Goal: Task Accomplishment & Management: Use online tool/utility

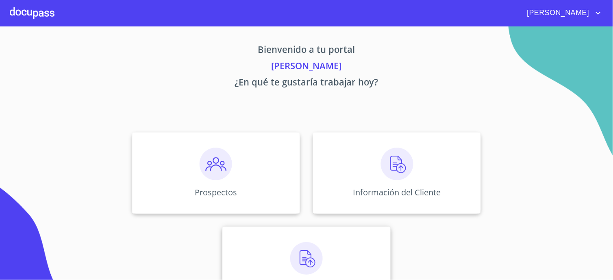
click at [315, 250] on img at bounding box center [306, 258] width 33 height 33
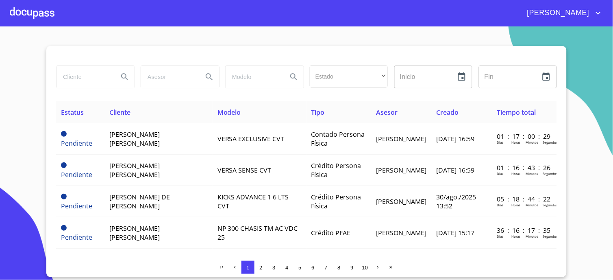
click at [83, 76] on input "search" at bounding box center [83, 77] width 55 height 22
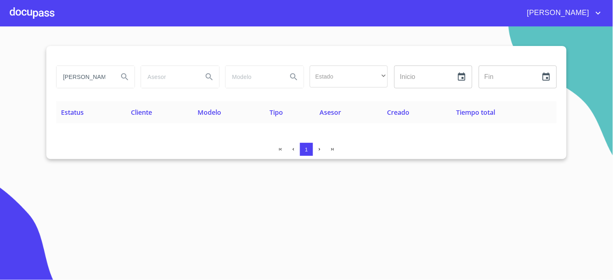
type input "[PERSON_NAME]"
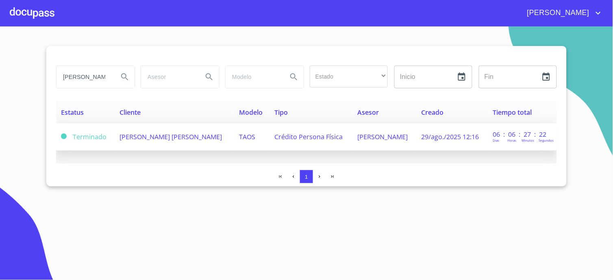
click at [170, 143] on td "[PERSON_NAME] [PERSON_NAME]" at bounding box center [174, 136] width 119 height 27
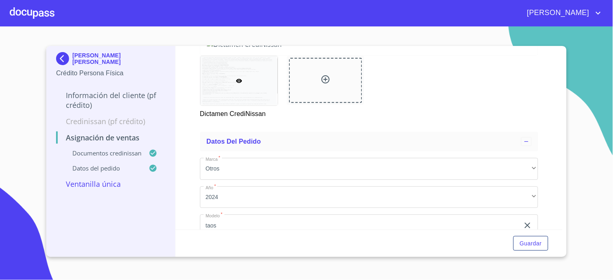
scroll to position [135, 0]
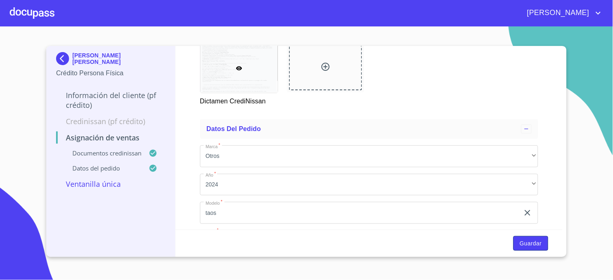
click at [532, 241] on span "Guardar" at bounding box center [531, 243] width 22 height 10
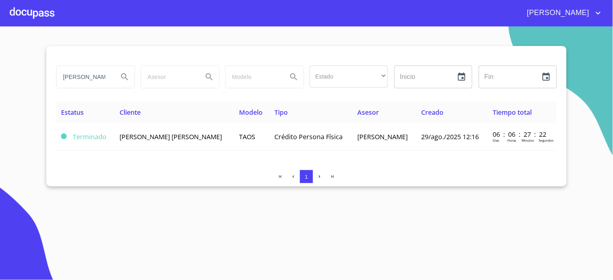
click at [36, 15] on div at bounding box center [32, 13] width 45 height 26
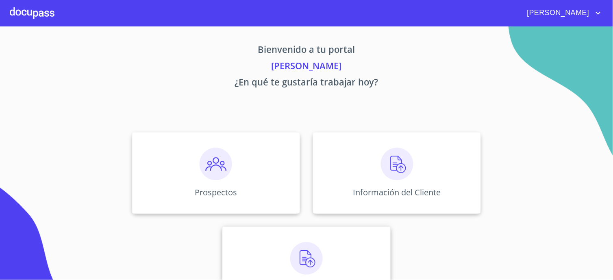
click at [326, 254] on div "Asignación de Ventas" at bounding box center [306, 266] width 168 height 81
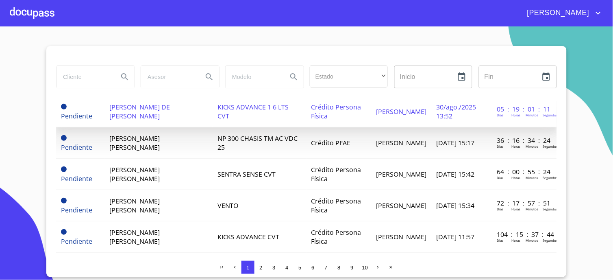
scroll to position [90, 0]
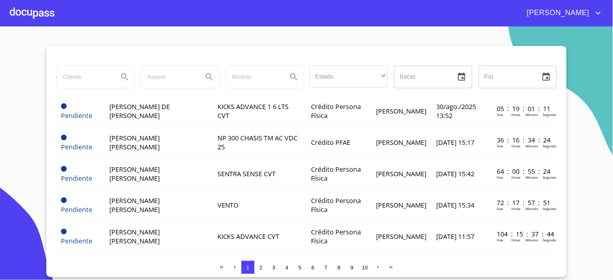
click at [93, 74] on input "search" at bounding box center [83, 77] width 55 height 22
type input "[PERSON_NAME]"
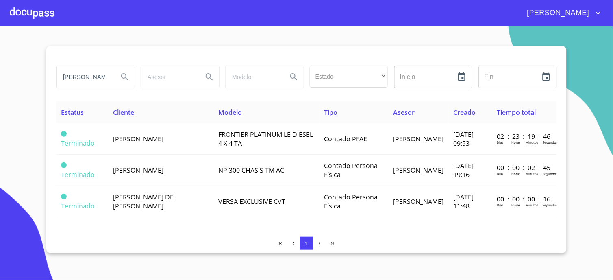
scroll to position [0, 0]
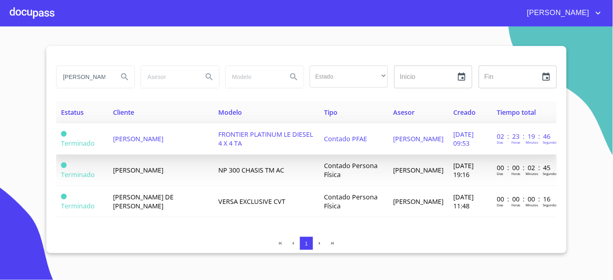
click at [173, 143] on td "[PERSON_NAME]" at bounding box center [160, 138] width 105 height 31
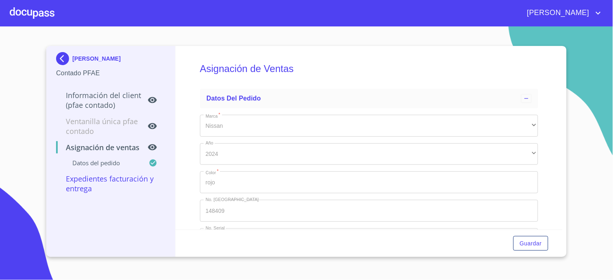
click at [106, 102] on p "Información del Client (PFAE contado)" at bounding box center [101, 100] width 91 height 20
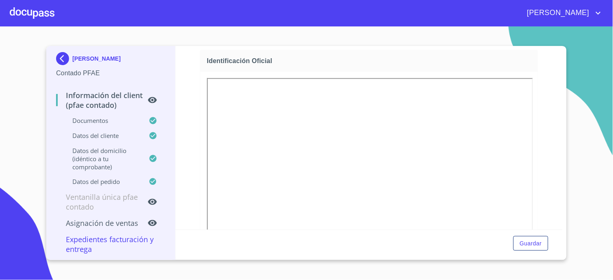
scroll to position [135, 0]
